Goal: Transaction & Acquisition: Purchase product/service

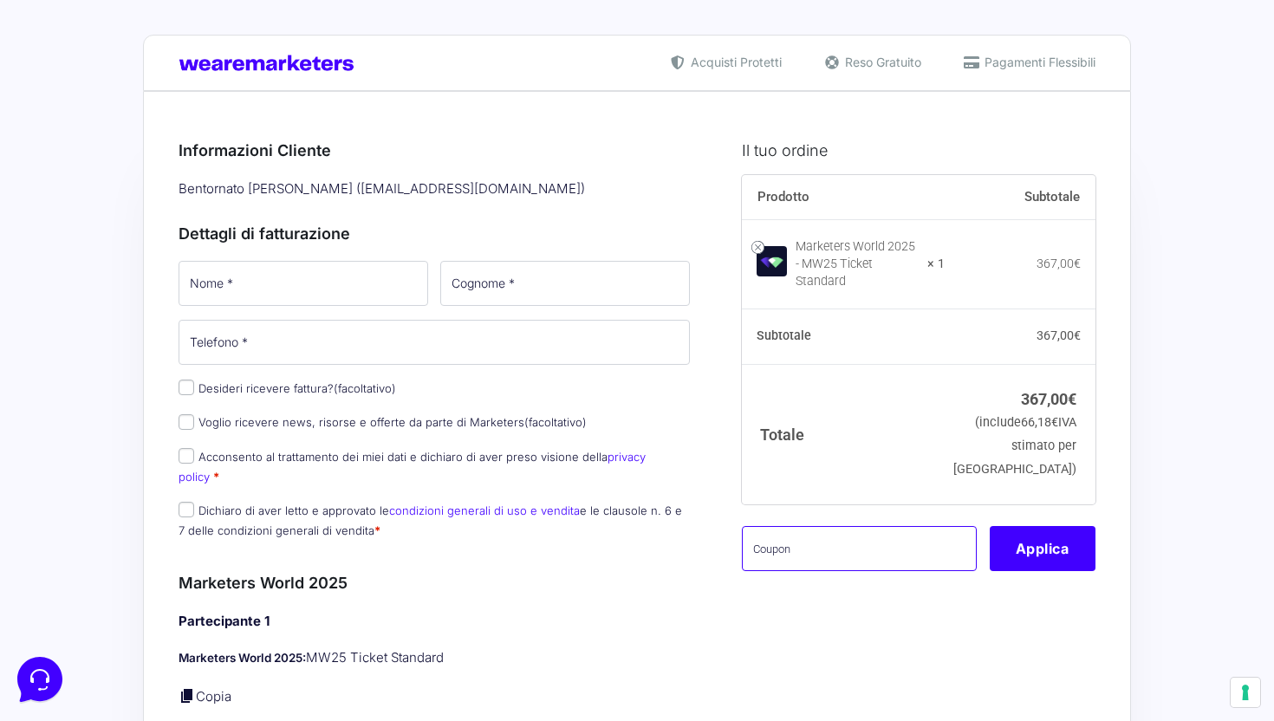
click at [789, 536] on input "text" at bounding box center [859, 548] width 235 height 45
type input "mwsarahefede"
click at [1063, 536] on button "Applica" at bounding box center [1043, 548] width 106 height 45
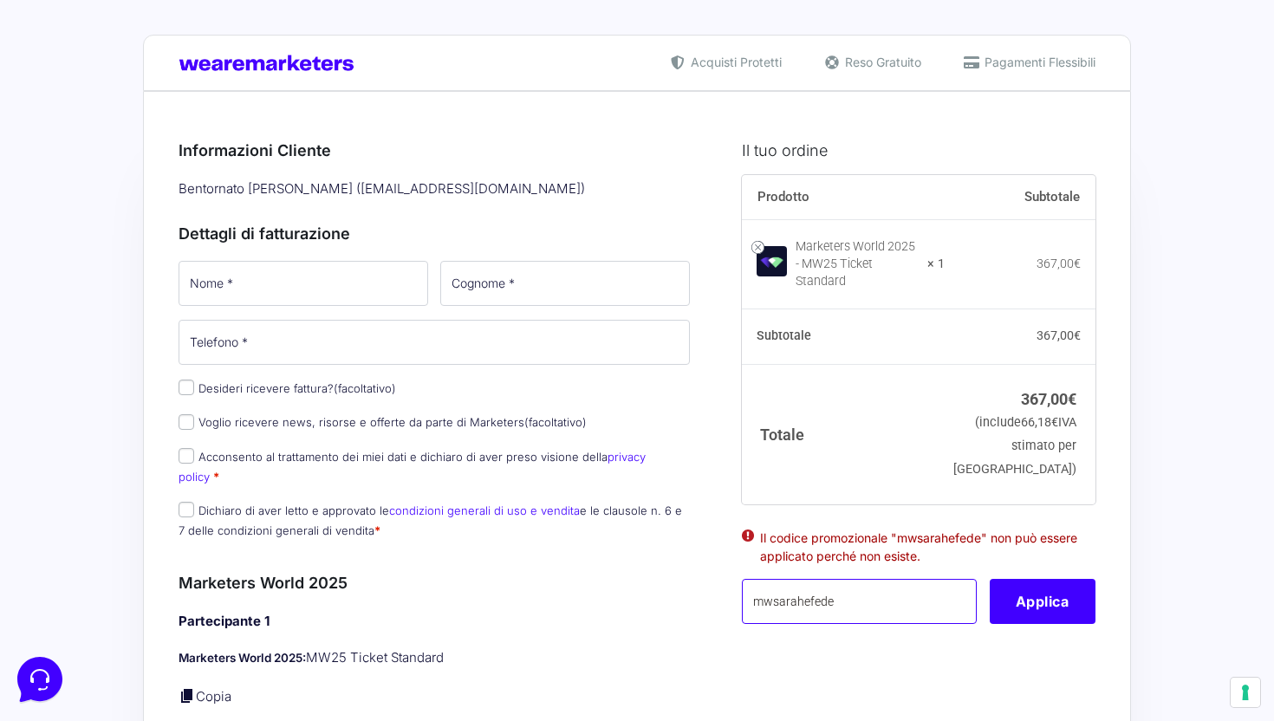
click at [831, 588] on input "mwsarahefede" at bounding box center [859, 601] width 235 height 45
paste input "mw25sarahefede"
type input "mw25sarahefede"
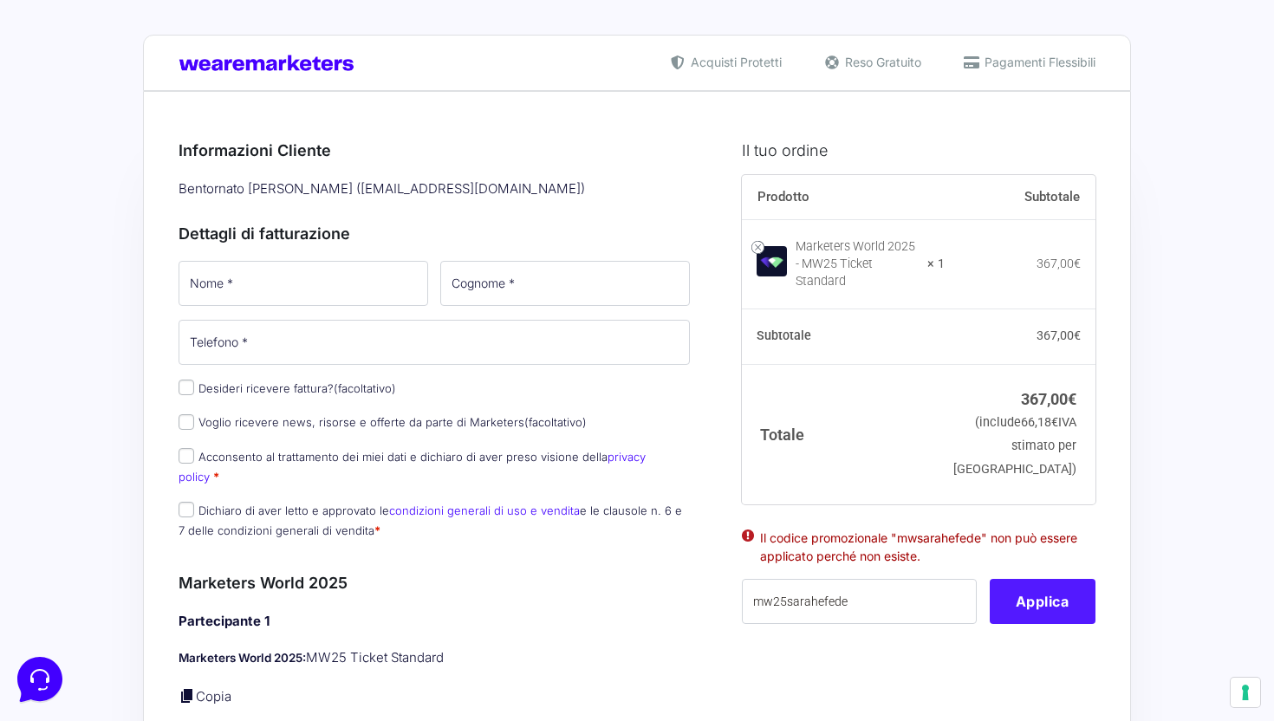
click at [1009, 590] on button "Applica" at bounding box center [1043, 601] width 106 height 45
